Goal: Task Accomplishment & Management: Complete application form

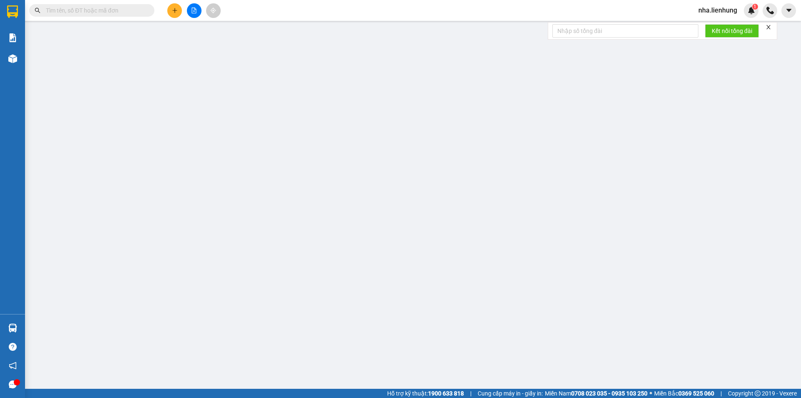
click at [106, 12] on input "text" at bounding box center [95, 10] width 98 height 9
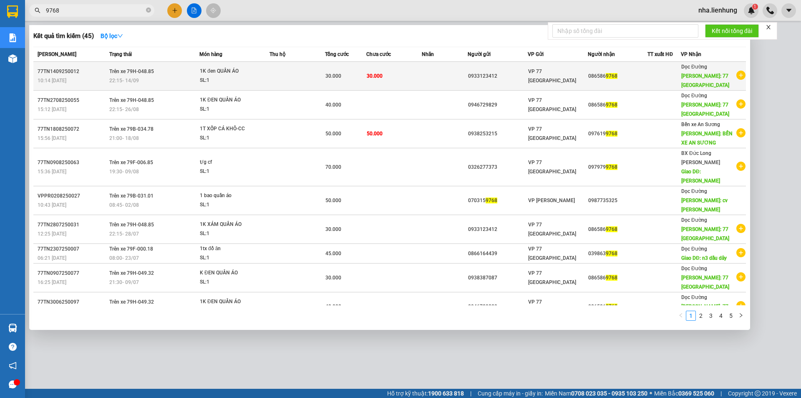
type input "9768"
click at [422, 83] on td at bounding box center [445, 76] width 46 height 29
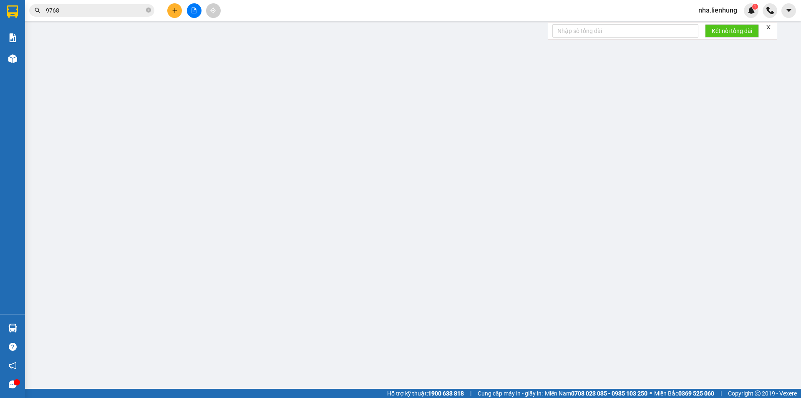
type input "0933123412"
type input "790220081137"
type input "0865869768"
type input "77 [GEOGRAPHIC_DATA]"
type input "30.000"
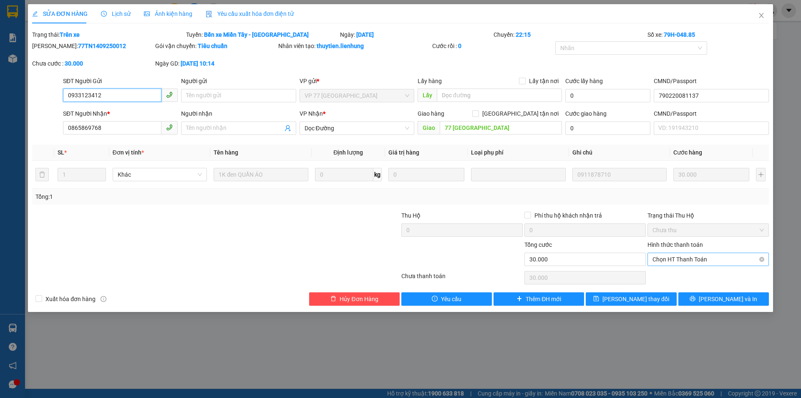
click at [693, 257] on span "Chọn HT Thanh Toán" at bounding box center [708, 259] width 111 height 13
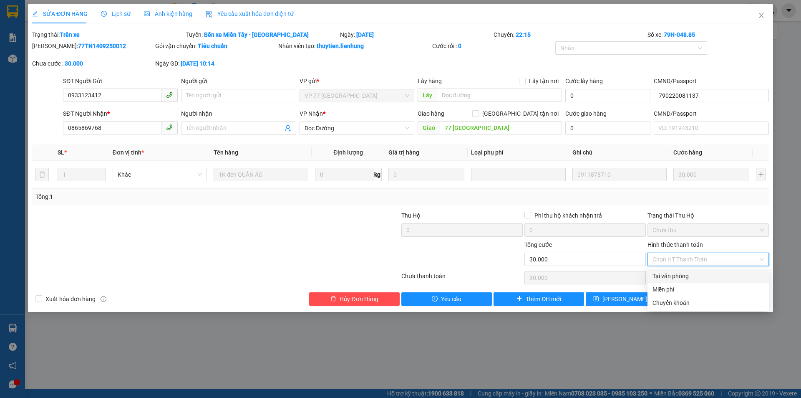
click at [692, 277] on div "Tại văn phòng" at bounding box center [708, 275] width 111 height 9
type input "0"
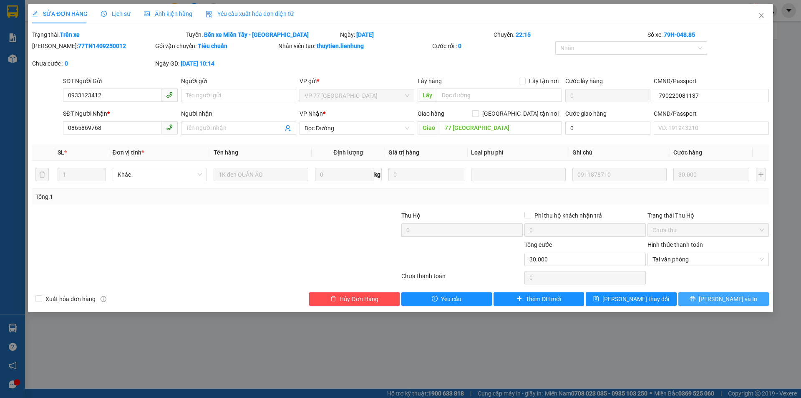
click at [702, 296] on button "[PERSON_NAME] và In" at bounding box center [724, 298] width 91 height 13
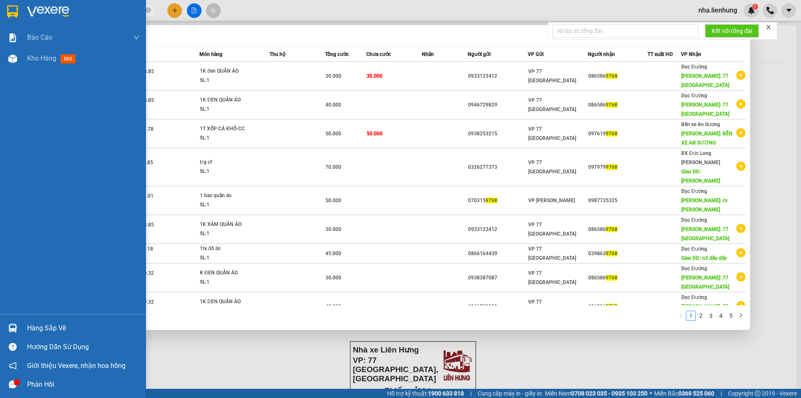
drag, startPoint x: 85, startPoint y: 12, endPoint x: 7, endPoint y: 2, distance: 78.6
click at [9, 12] on section "Kết quả tìm kiếm ( 45 ) Bộ lọc Mã ĐH Trạng thái Món hàng Thu hộ Tổng cước Chưa …" at bounding box center [400, 199] width 801 height 398
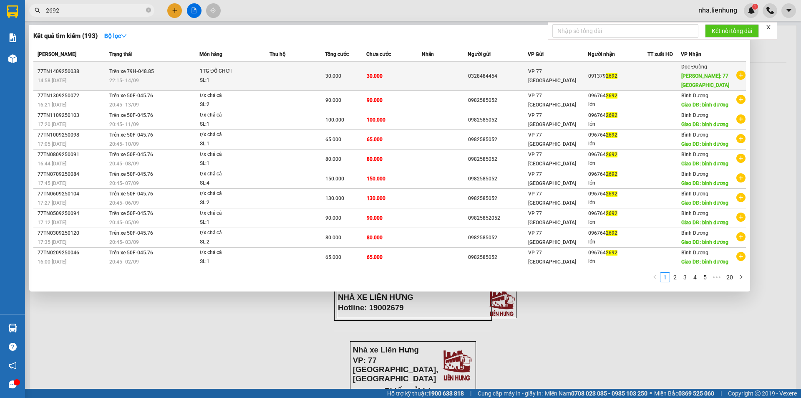
type input "2692"
click at [211, 79] on div "SL: 1" at bounding box center [231, 80] width 63 height 9
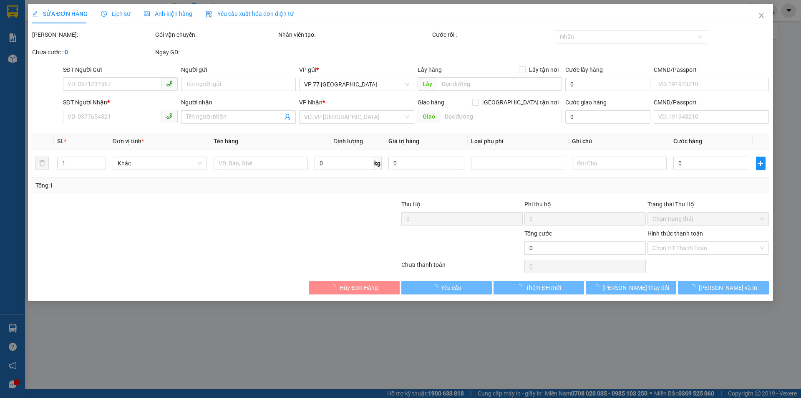
type input "0328484454"
type input "0913792692"
type input "77 [GEOGRAPHIC_DATA]"
type input "30.000"
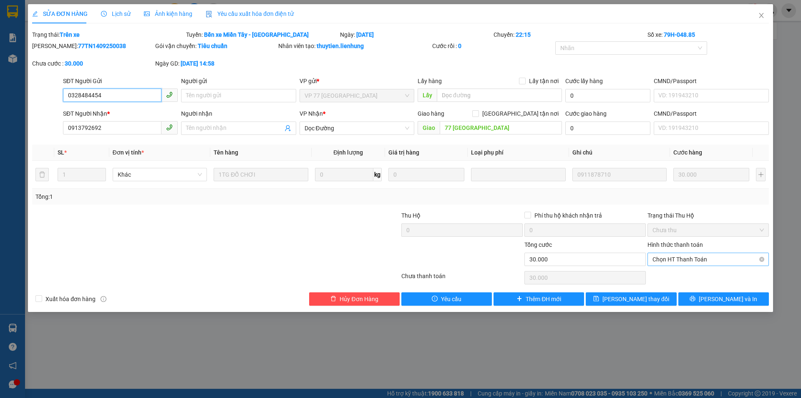
click at [689, 258] on span "Chọn HT Thanh Toán" at bounding box center [708, 259] width 111 height 13
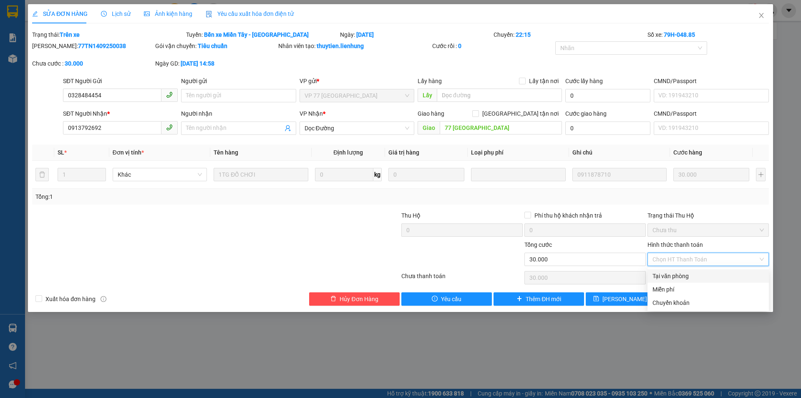
click at [683, 270] on div "Tại văn phòng" at bounding box center [708, 275] width 121 height 13
type input "0"
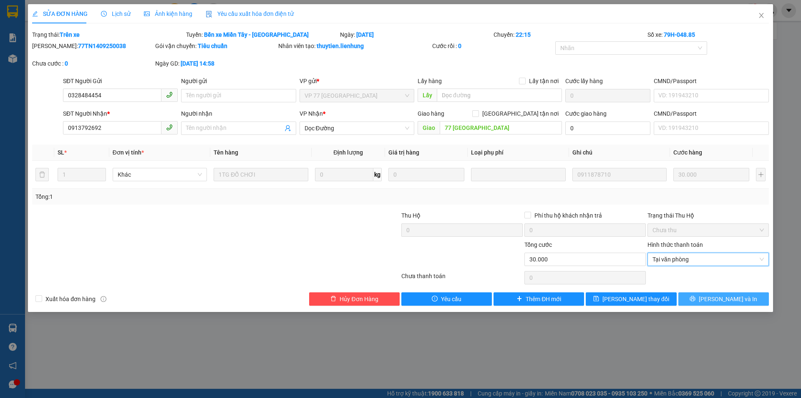
click at [692, 300] on button "[PERSON_NAME] và In" at bounding box center [724, 298] width 91 height 13
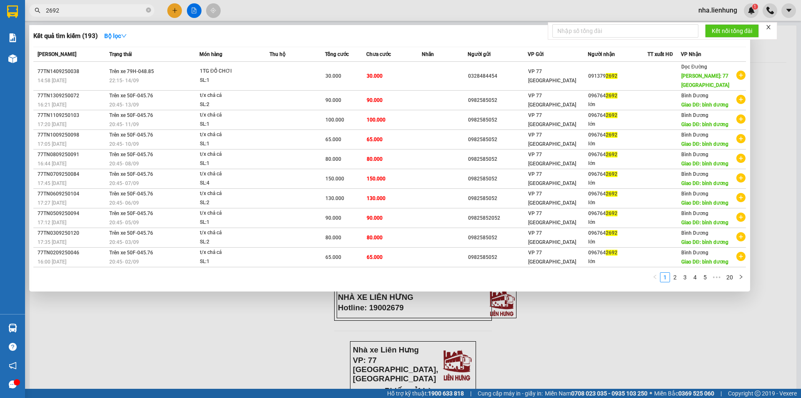
click at [103, 14] on input "2692" at bounding box center [95, 10] width 98 height 9
type input "2"
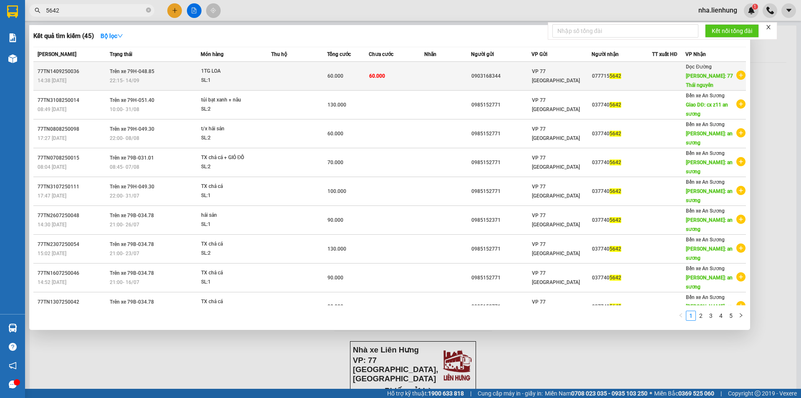
type input "5642"
click at [353, 79] on div "60.000" at bounding box center [348, 75] width 41 height 9
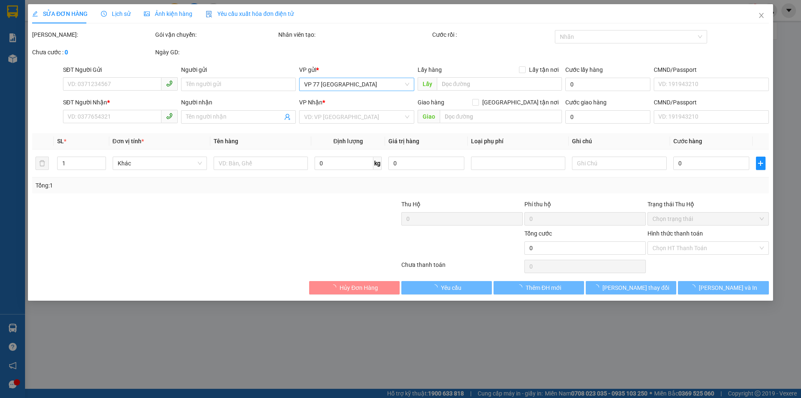
type input "0903168344"
type input "0777155642"
type input "77 [GEOGRAPHIC_DATA]"
type input "60.000"
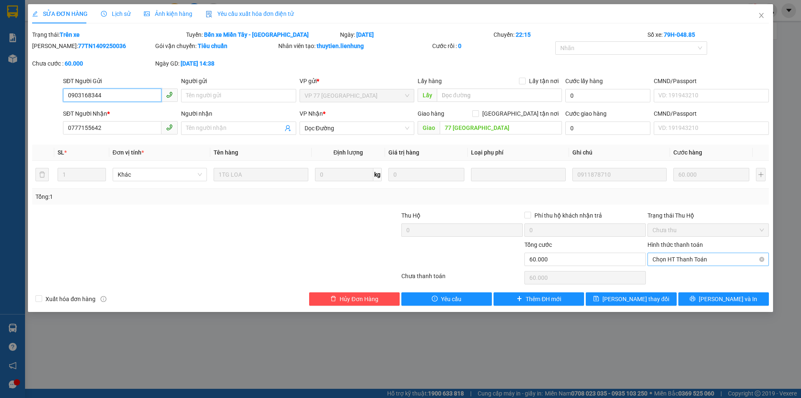
drag, startPoint x: 690, startPoint y: 255, endPoint x: 689, endPoint y: 264, distance: 8.4
click at [690, 255] on span "Chọn HT Thanh Toán" at bounding box center [708, 259] width 111 height 13
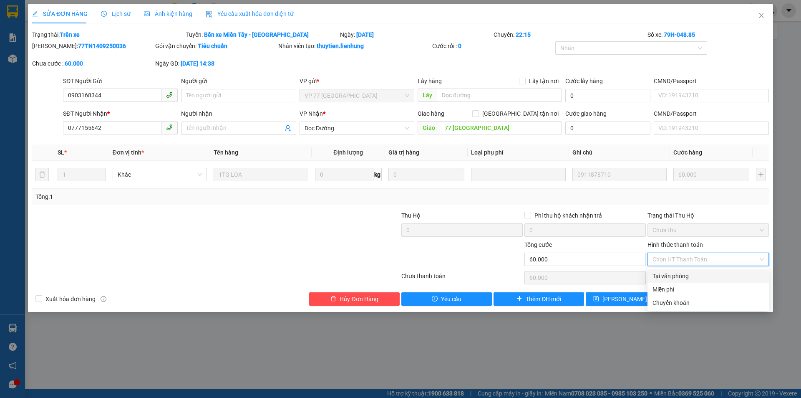
click at [687, 275] on div "Tại văn phòng" at bounding box center [708, 275] width 111 height 9
type input "0"
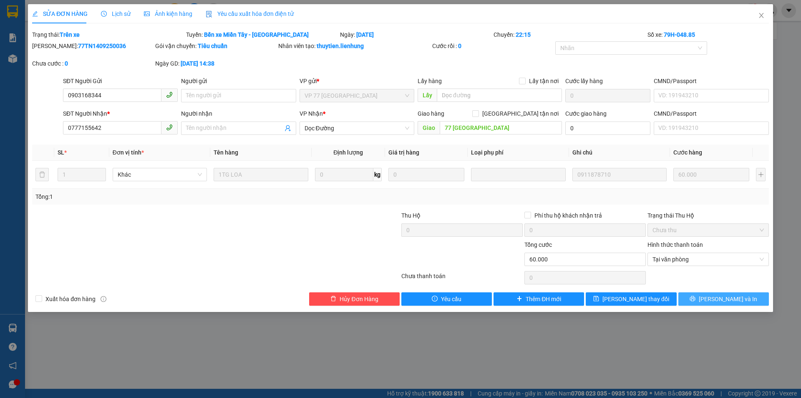
click at [709, 295] on button "[PERSON_NAME] và In" at bounding box center [724, 298] width 91 height 13
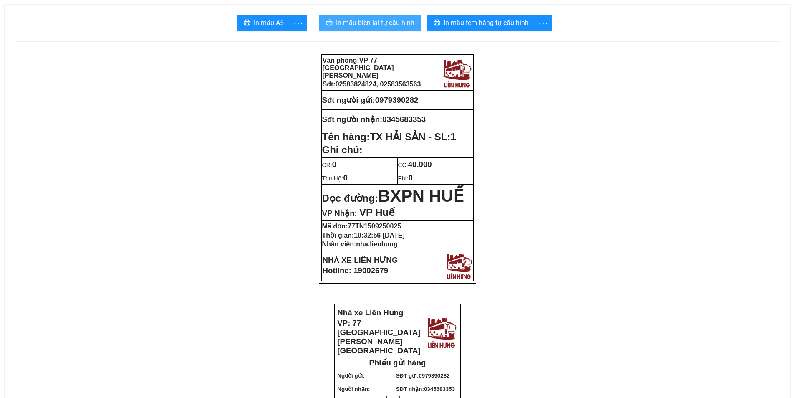
click at [366, 18] on span "In mẫu biên lai tự cấu hình" at bounding box center [375, 23] width 78 height 10
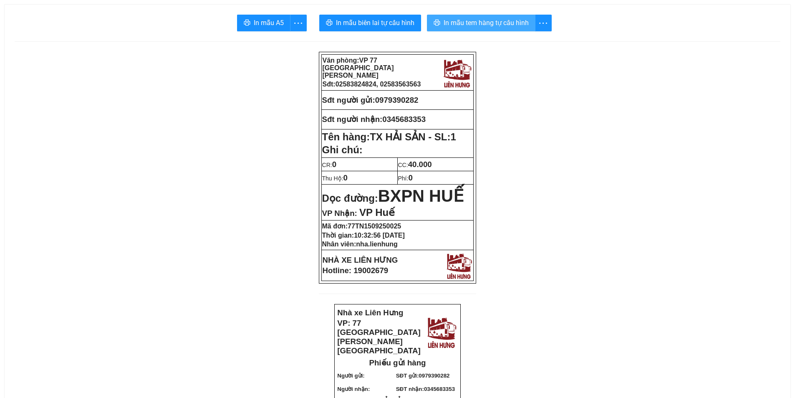
click at [467, 22] on span "In mẫu tem hàng tự cấu hình" at bounding box center [486, 23] width 85 height 10
